Goal: Navigation & Orientation: Find specific page/section

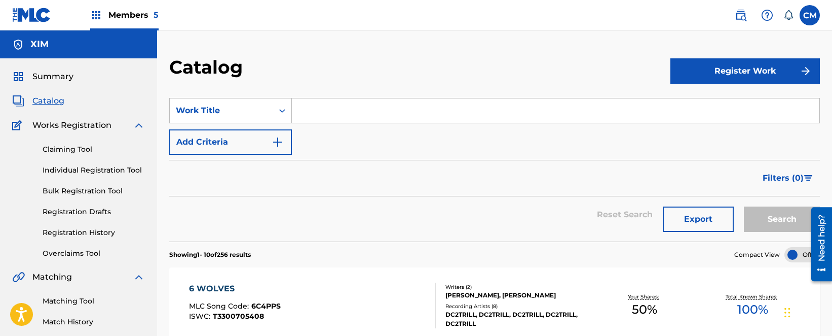
click at [118, 16] on span "Members 5" at bounding box center [133, 15] width 50 height 12
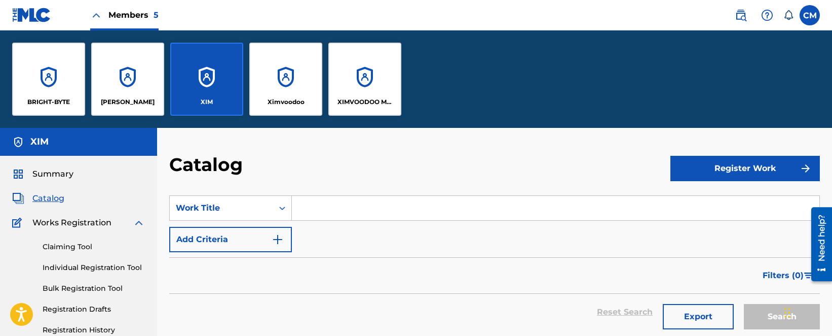
click at [73, 78] on div "BRIGHT-BYTE" at bounding box center [48, 79] width 73 height 73
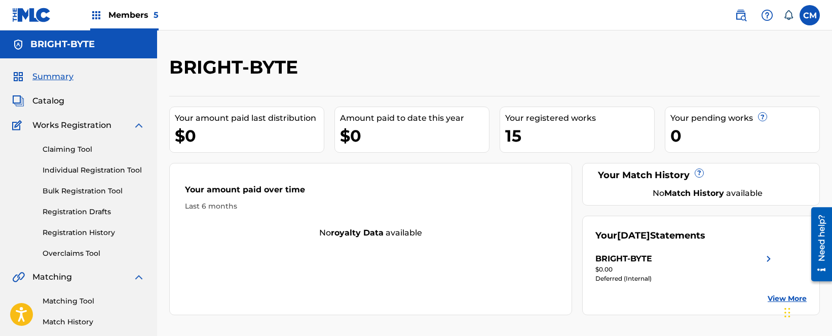
click at [136, 18] on span "Members 5" at bounding box center [133, 15] width 50 height 12
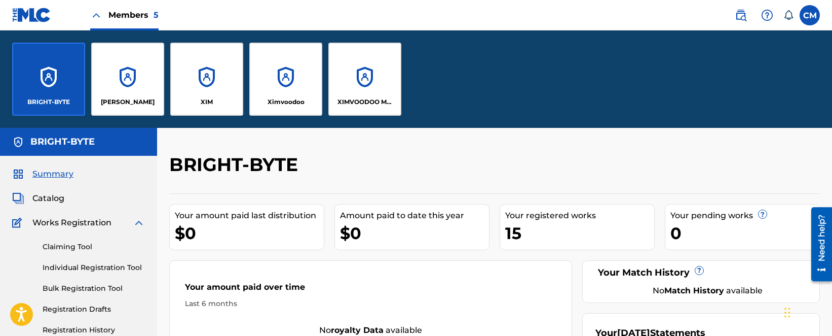
click at [262, 82] on div "Ximvoodoo" at bounding box center [285, 79] width 73 height 73
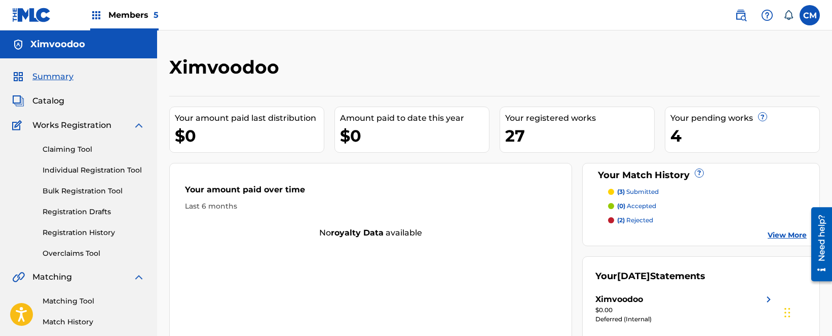
click at [138, 14] on span "Members 5" at bounding box center [133, 15] width 50 height 12
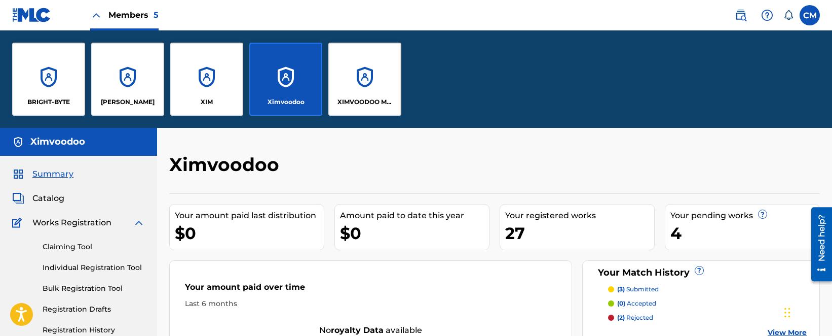
click at [359, 93] on div "XIMVOODOO MUSIC" at bounding box center [364, 79] width 73 height 73
